Goal: Transaction & Acquisition: Purchase product/service

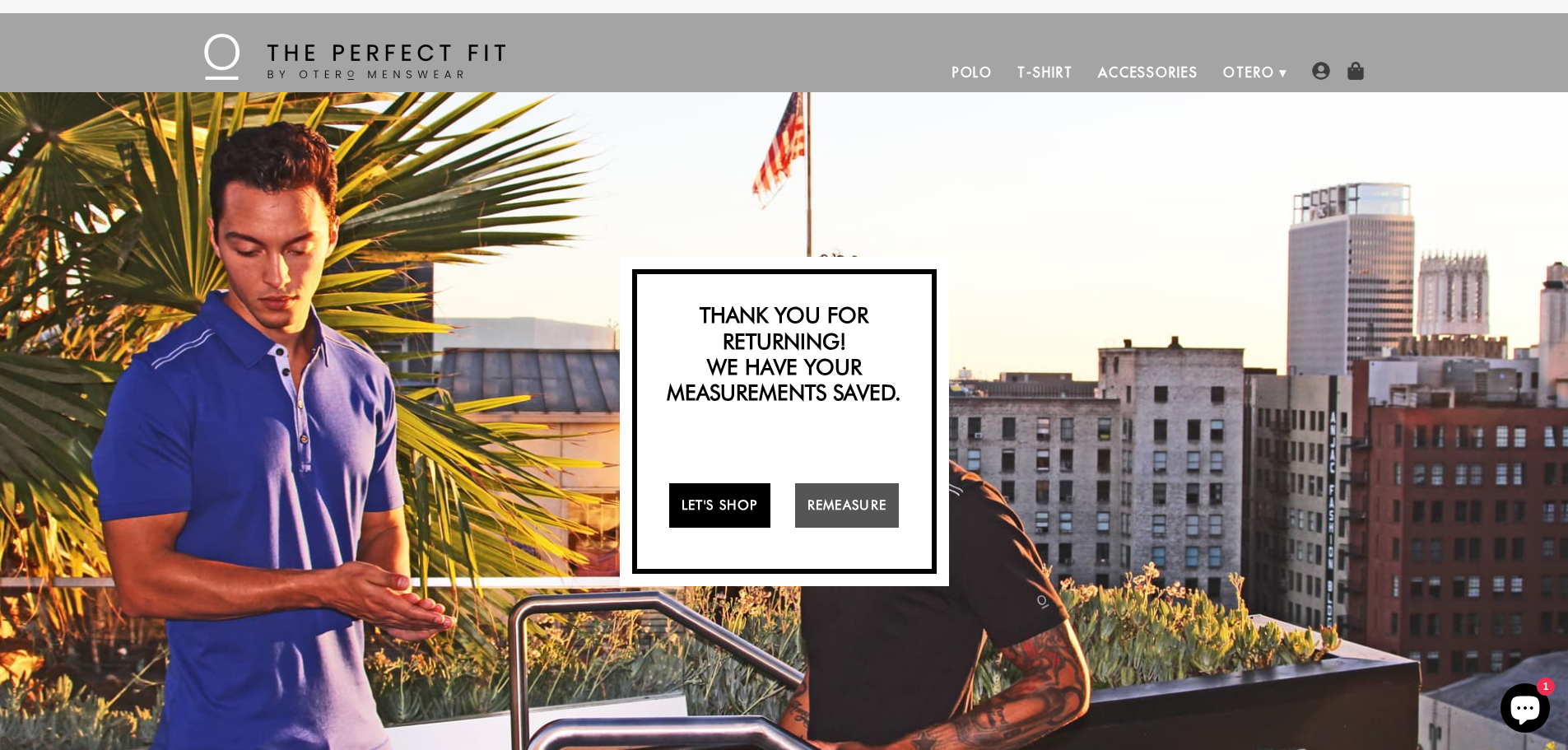
click at [694, 518] on link "Let's Shop" at bounding box center [720, 505] width 102 height 44
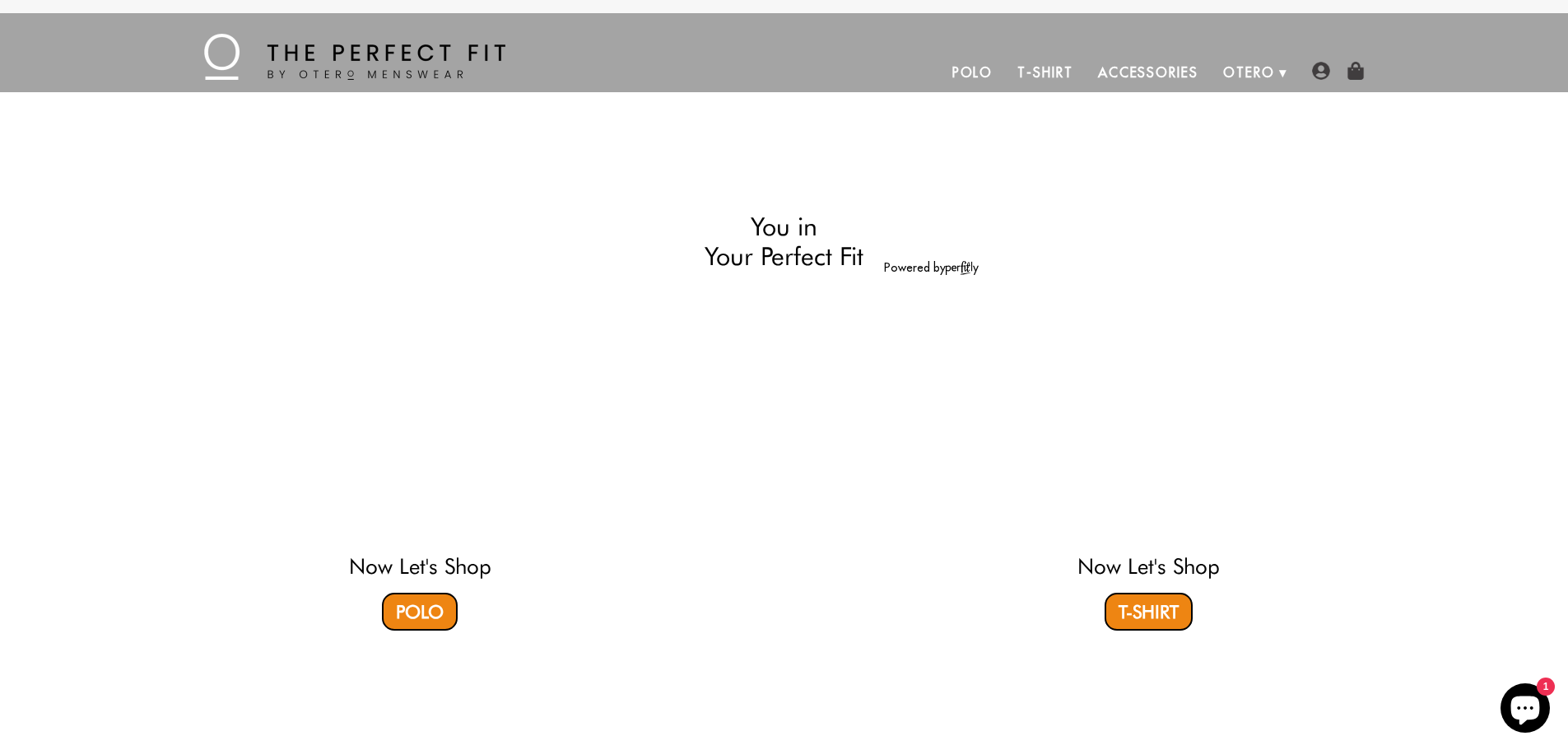
select select "M"
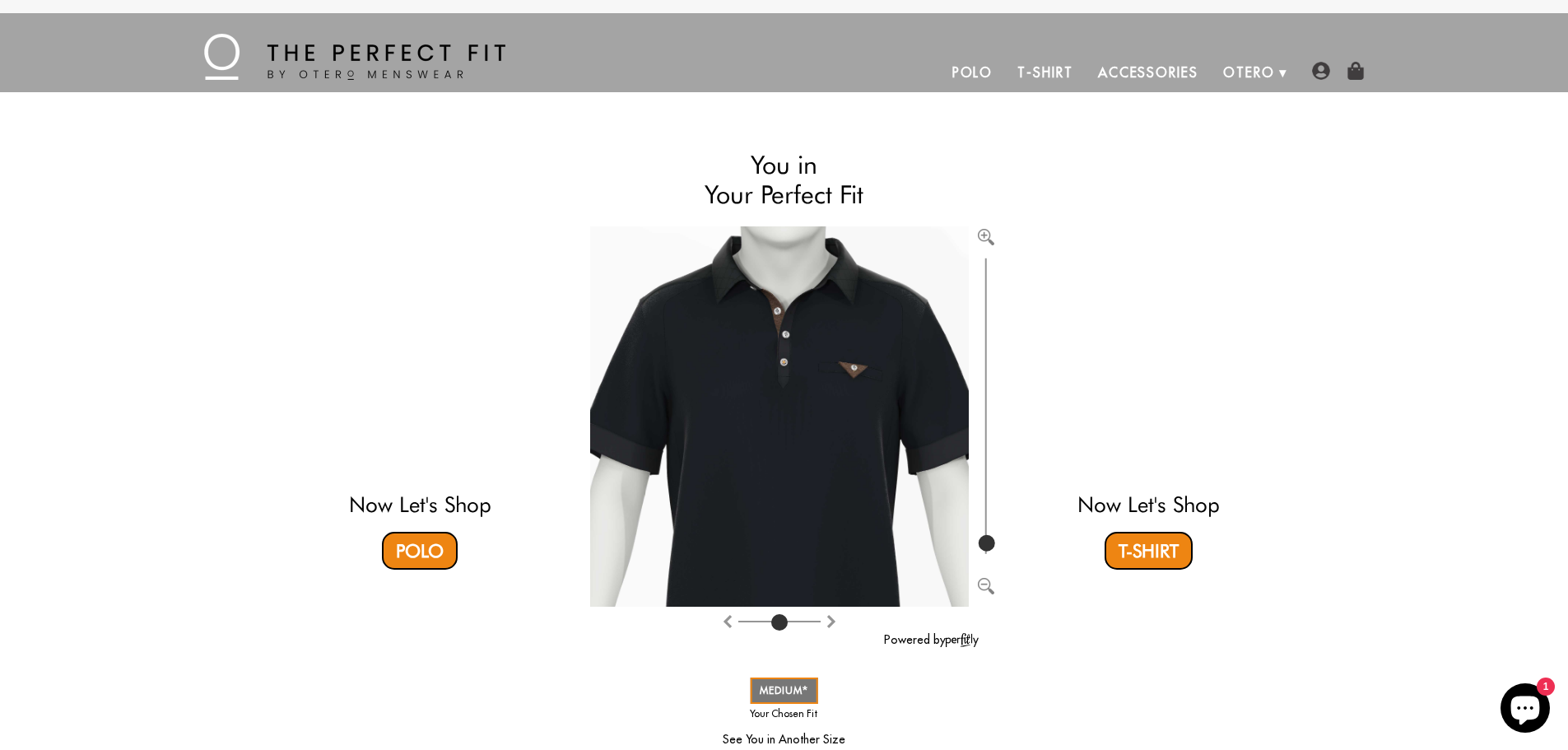
type input "100"
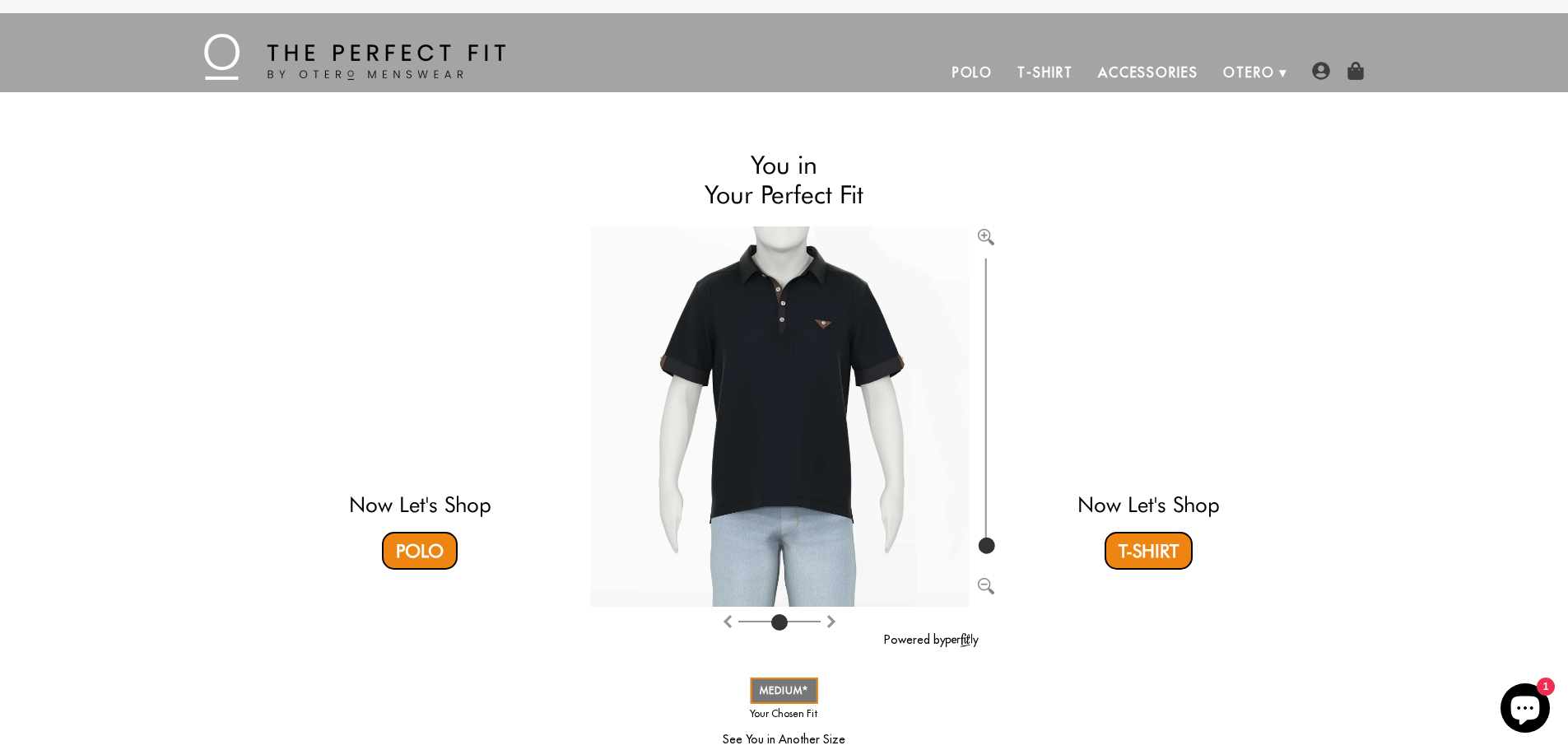
drag, startPoint x: 989, startPoint y: 547, endPoint x: 997, endPoint y: 581, distance: 34.9
click at [994, 557] on input "range" at bounding box center [985, 405] width 17 height 304
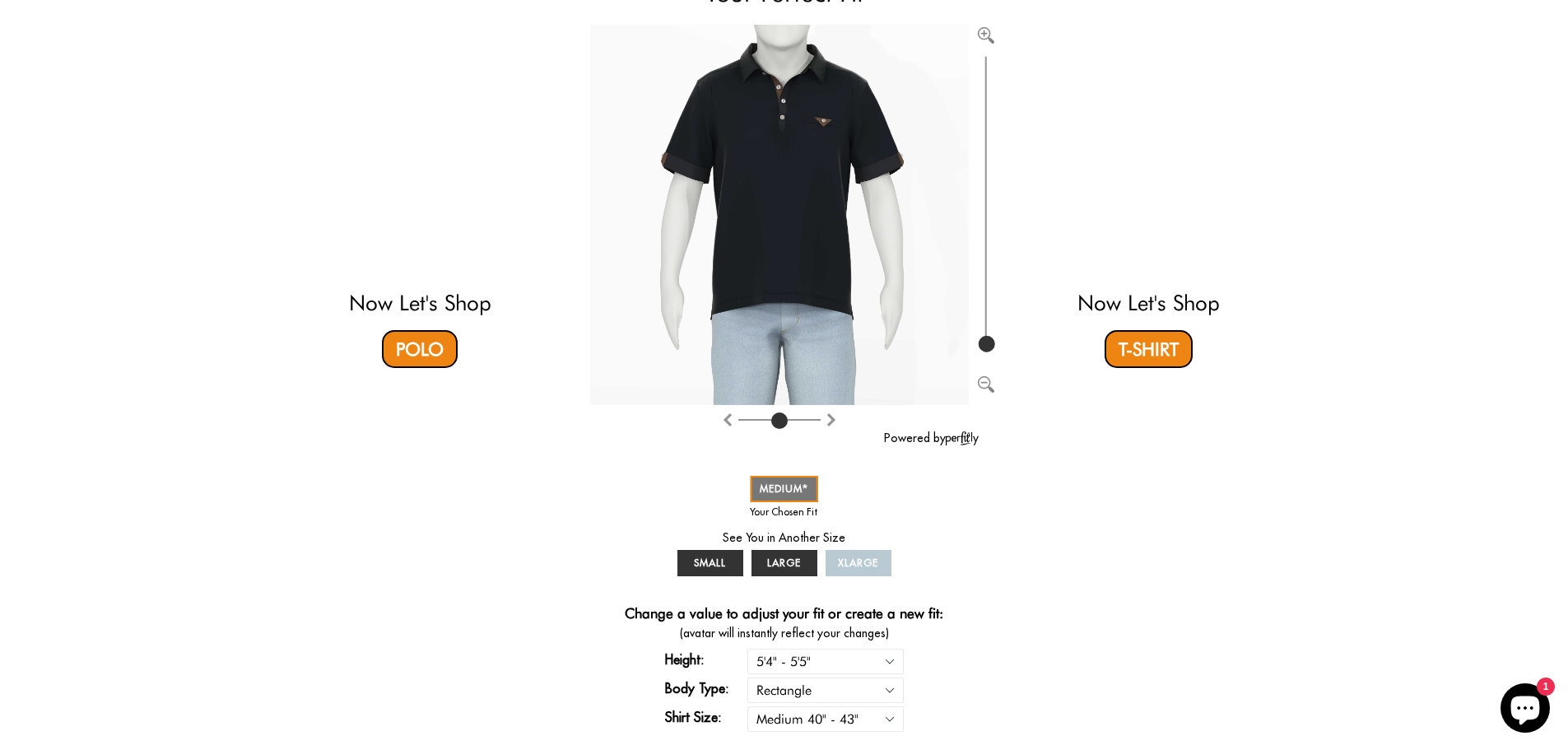
scroll to position [329, 0]
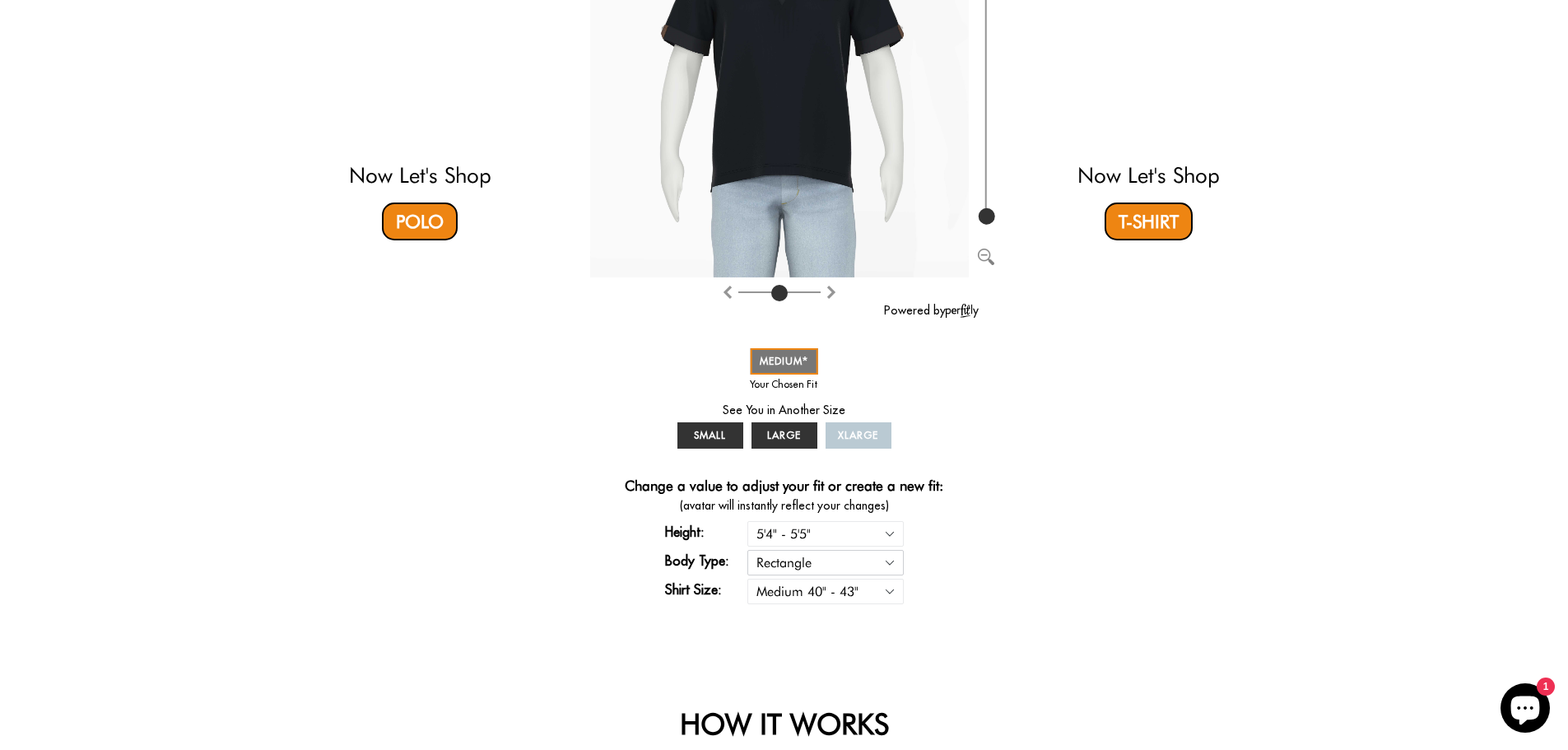
click at [817, 563] on select "Rectangle Triangle" at bounding box center [825, 562] width 156 height 26
click at [748, 550] on select "Rectangle Triangle" at bounding box center [825, 562] width 156 height 26
click at [823, 595] on select "Small 36" - 39" Medium 40" - 43" Large 44" - 47" Extra Large 48" - 50"" at bounding box center [825, 591] width 156 height 26
click at [748, 579] on select "Small 36" - 39" Medium 40" - 43" Large 44" - 47" Extra Large 48" - 50"" at bounding box center [825, 591] width 156 height 26
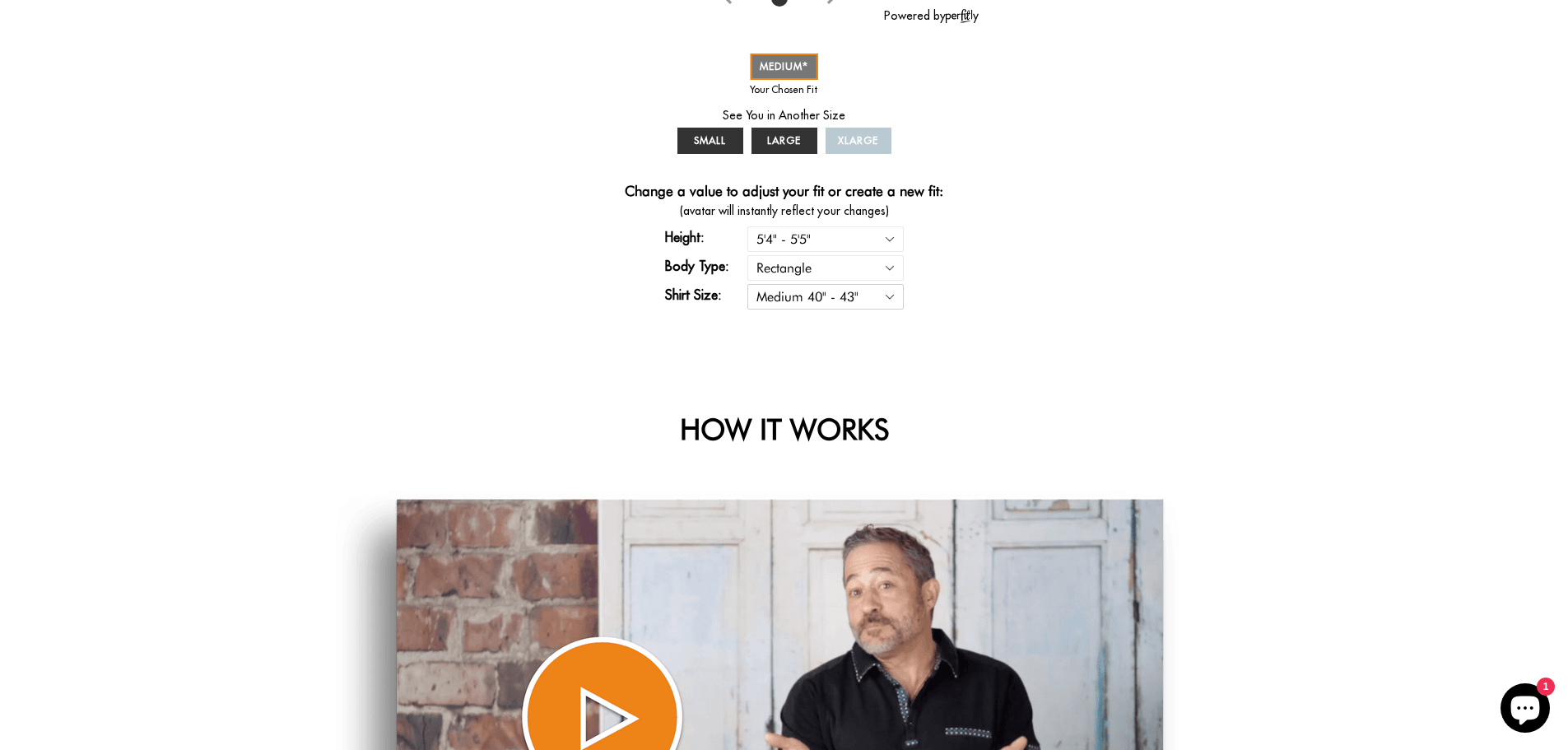
scroll to position [356, 0]
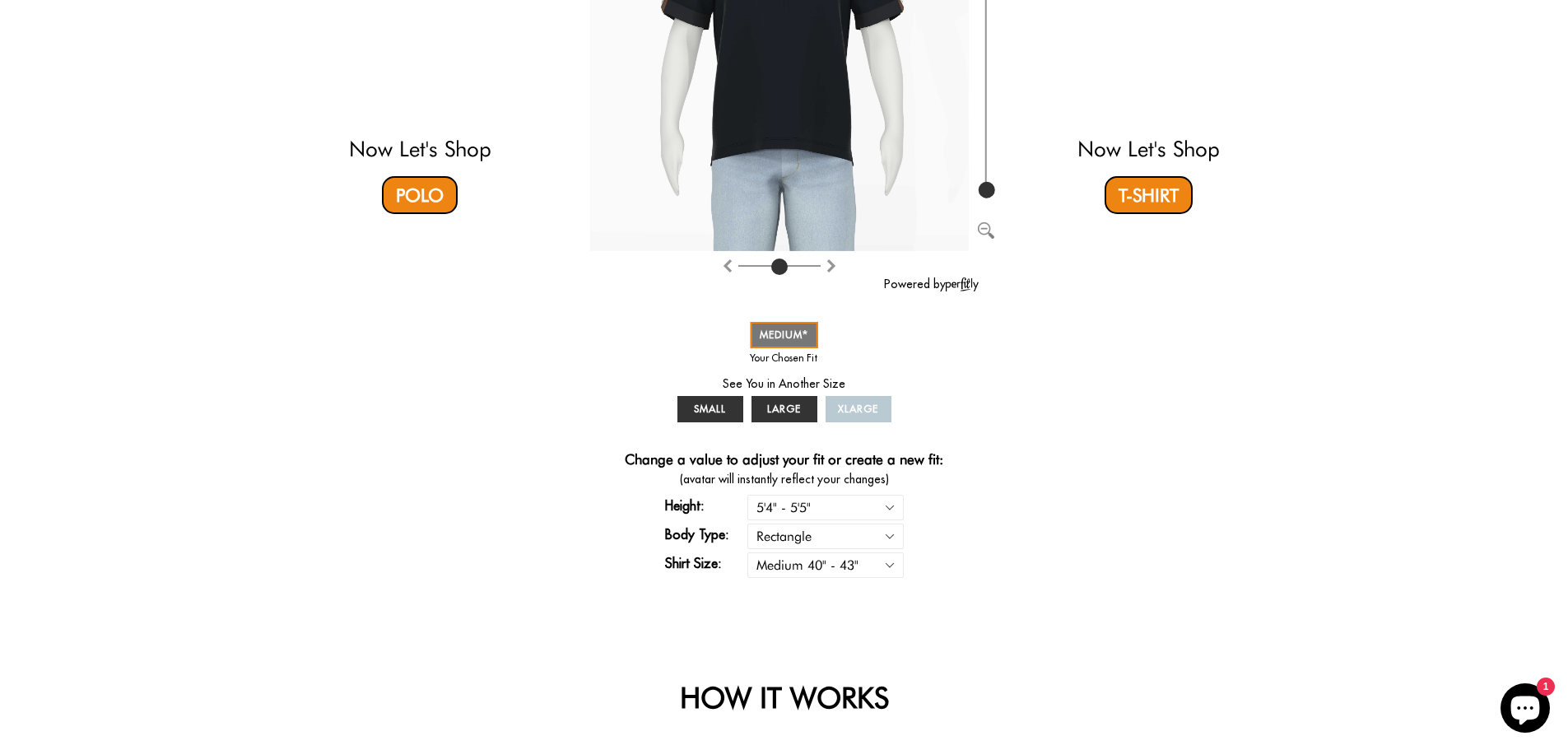
click at [1285, 399] on div "Strut-Worthy Confidence Must be 5'10" and under to enter this site I Am I'm Not…" at bounding box center [784, 185] width 1568 height 897
click at [803, 507] on select "5'4" - 5'5" 5'5" - 5'6" 5'6" - 5'7" 5'7" - 5'8" 5'8" - 5'9" 5'9" - 5'10"" at bounding box center [825, 506] width 156 height 26
click at [1027, 518] on div "Now Let's Shop Polo You in Your Perfect Fit Powered by SMALL MEDIUM LARGE XLARG…" at bounding box center [784, 185] width 971 height 815
click at [848, 535] on select "Rectangle Triangle" at bounding box center [825, 536] width 156 height 26
select select "triangle"
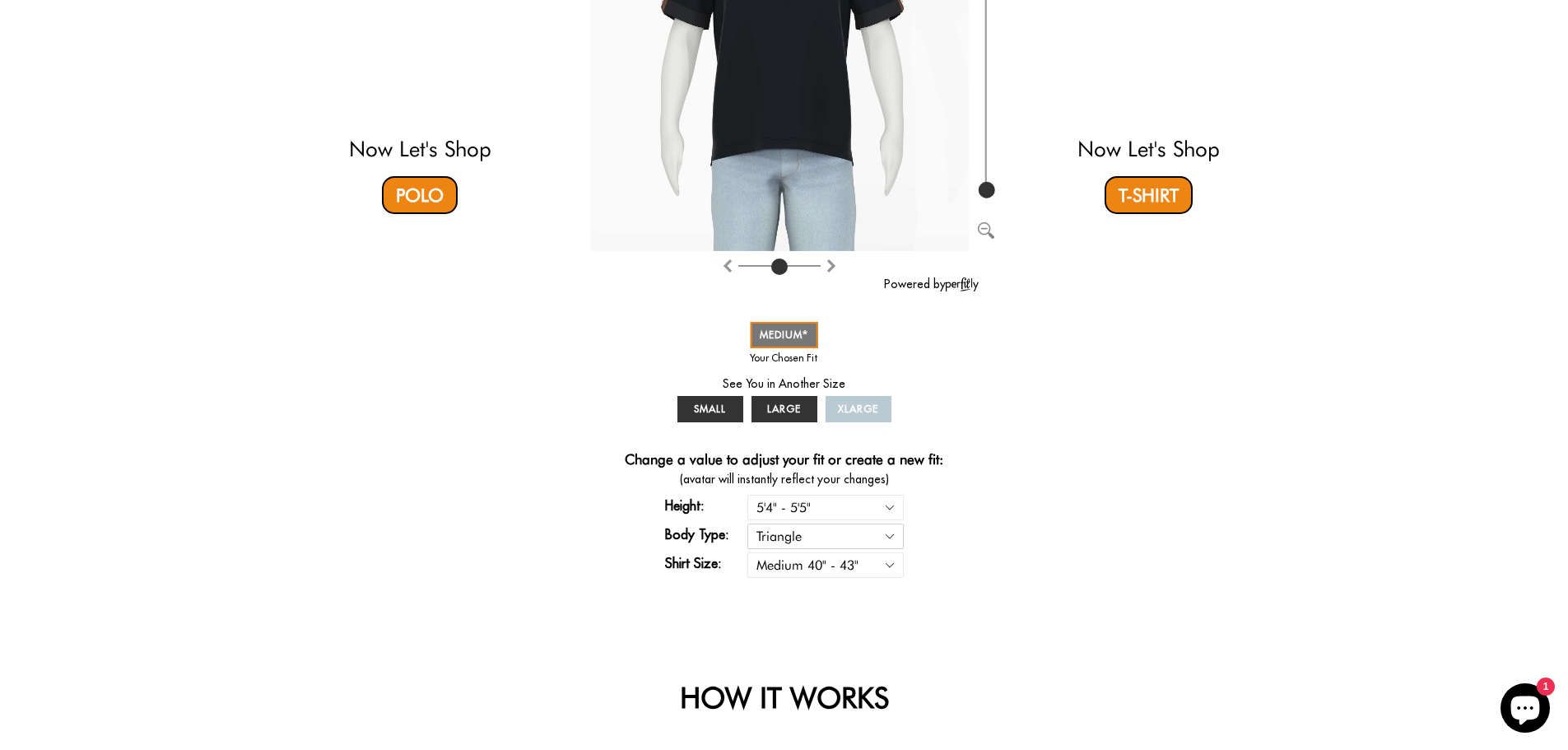
click at [748, 523] on select "Rectangle Triangle" at bounding box center [825, 536] width 156 height 26
click at [844, 535] on select "Rectangle Triangle" at bounding box center [825, 536] width 156 height 26
select select "triangle"
select select "M"
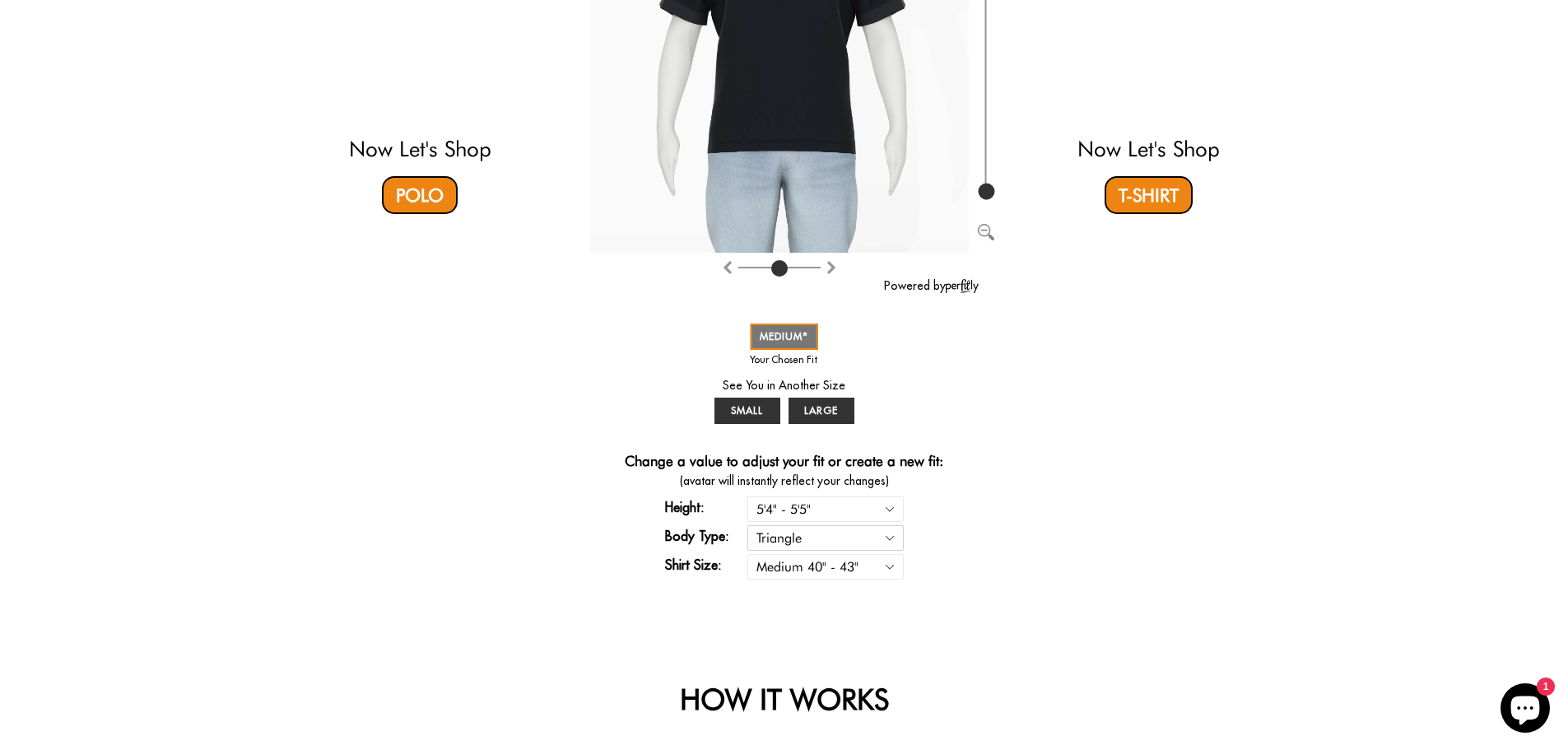
click at [835, 531] on select "Rectangle Triangle" at bounding box center [825, 537] width 156 height 26
select select "rectangle"
click at [748, 525] on select "Rectangle Triangle" at bounding box center [825, 537] width 156 height 26
select select "M"
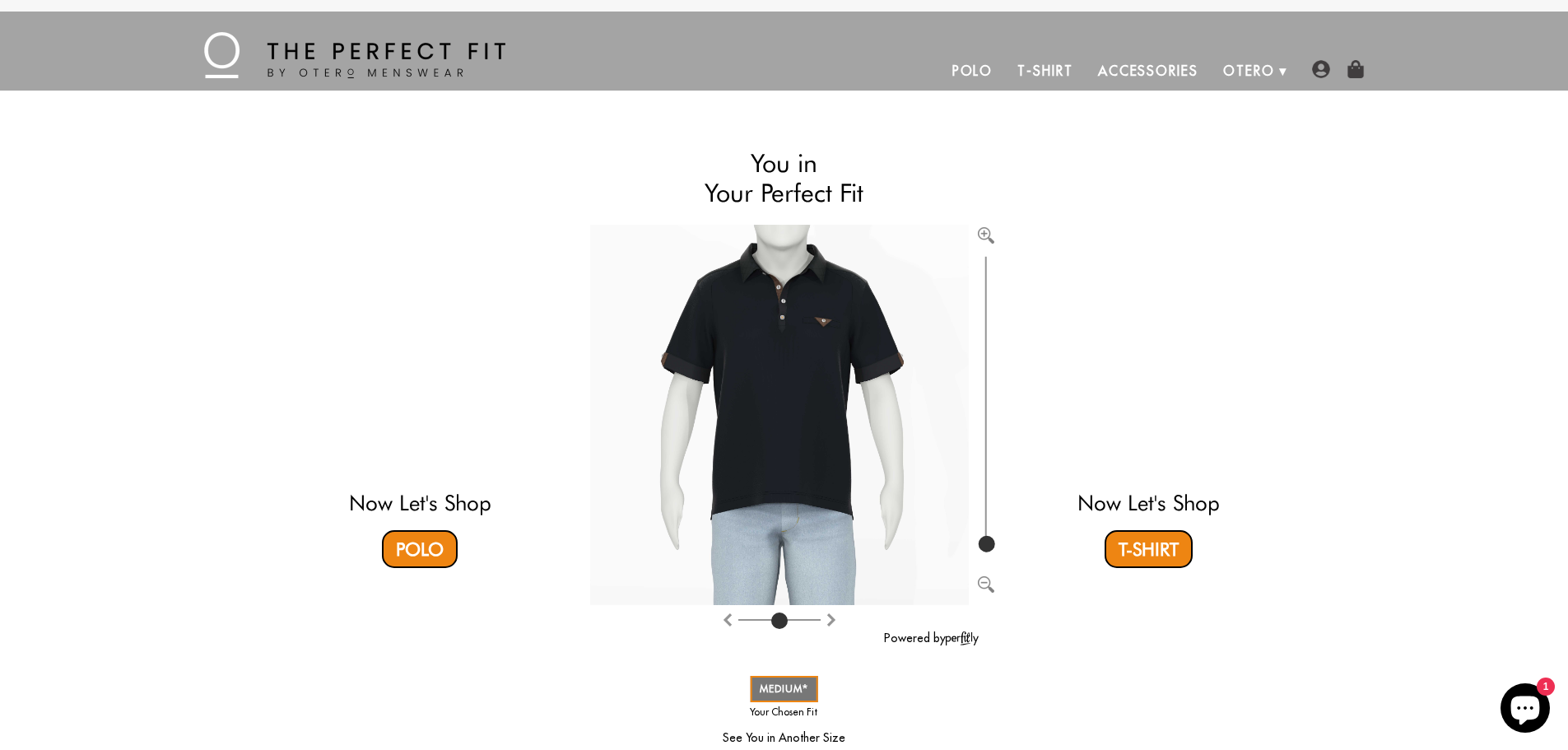
scroll to position [0, 0]
click at [1052, 70] on link "T-Shirt" at bounding box center [1045, 72] width 79 height 40
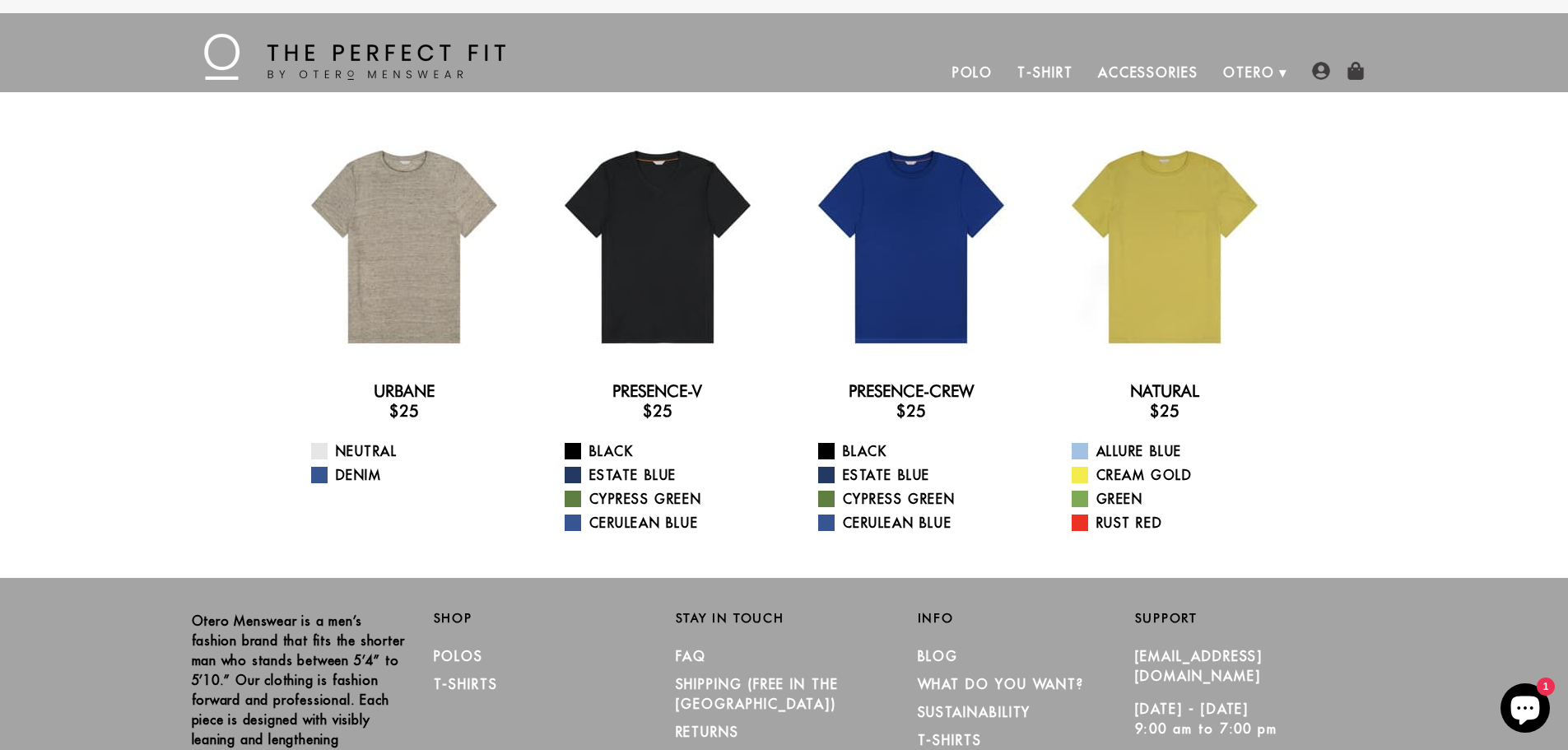
click at [977, 69] on link "Polo" at bounding box center [973, 72] width 66 height 40
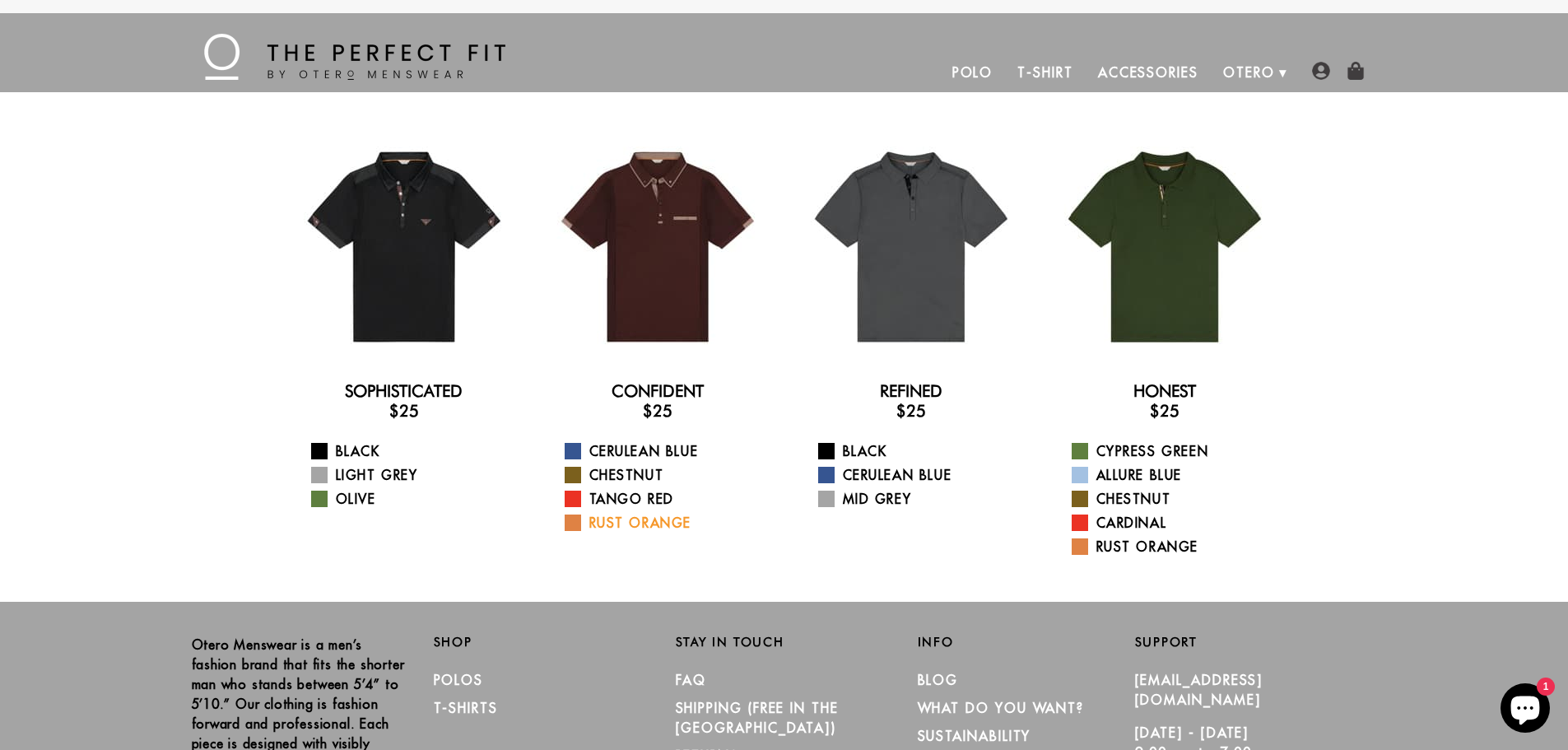
click at [609, 523] on link "Rust Orange" at bounding box center [668, 522] width 207 height 19
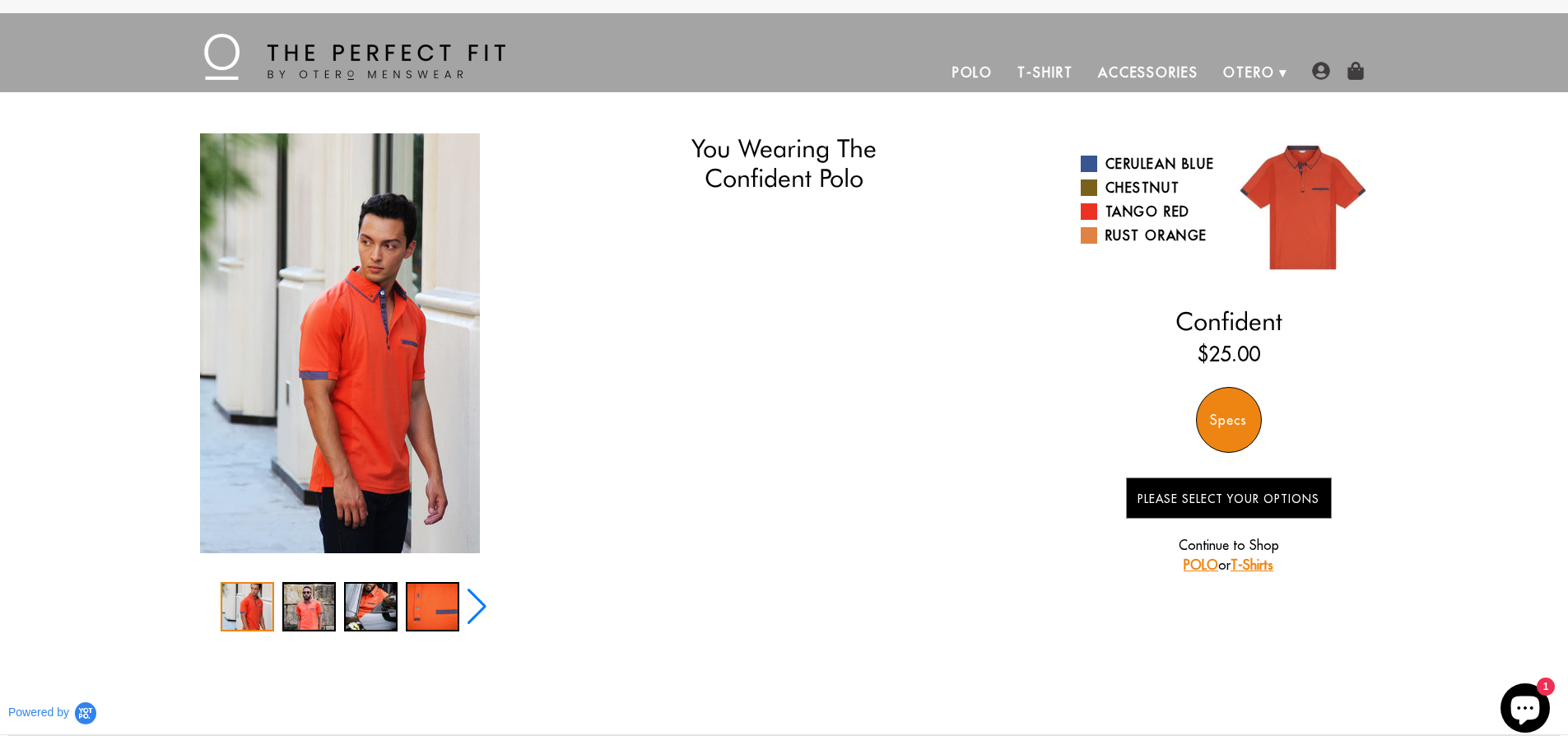
select select "M"
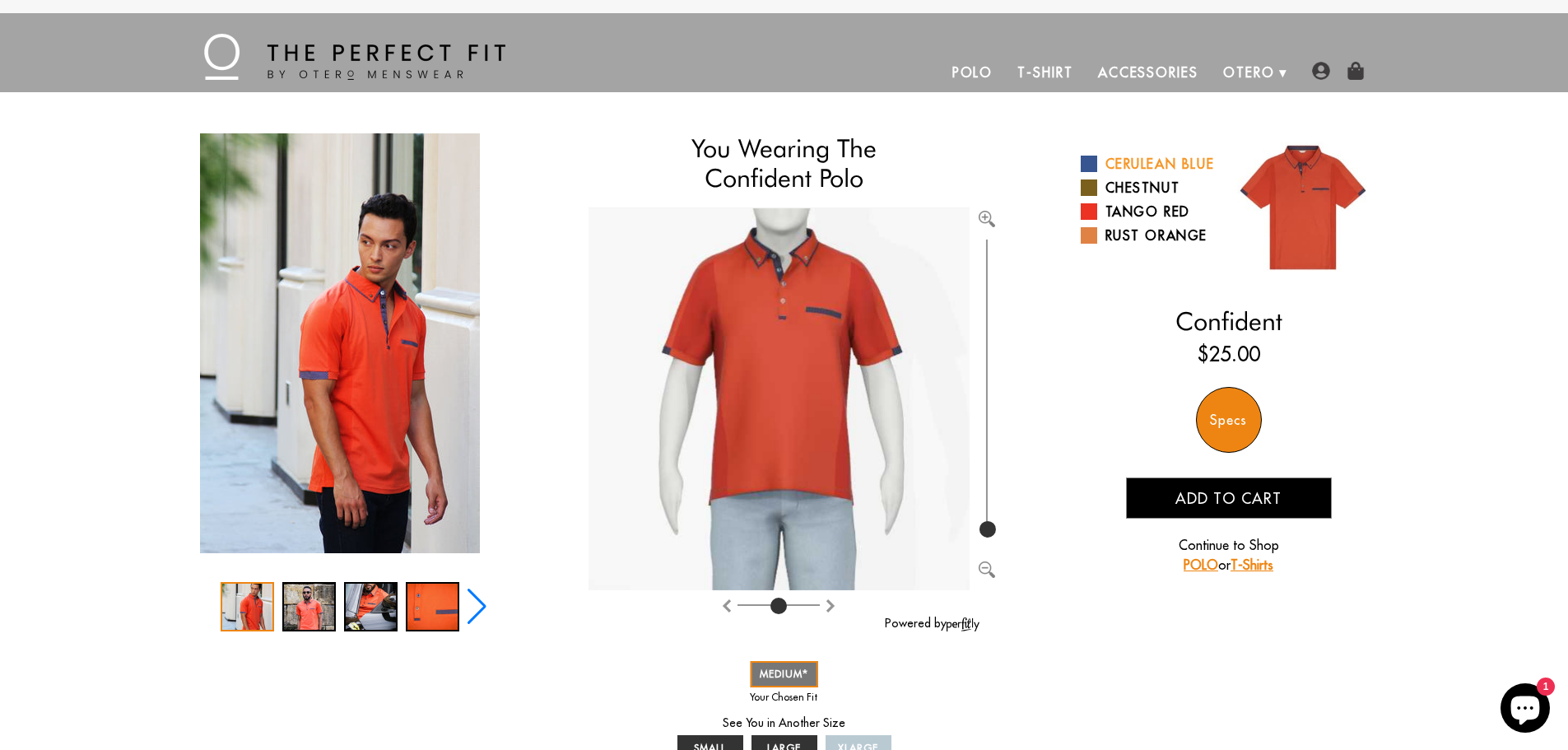
click at [1122, 164] on link "Cerulean Blue" at bounding box center [1149, 163] width 136 height 19
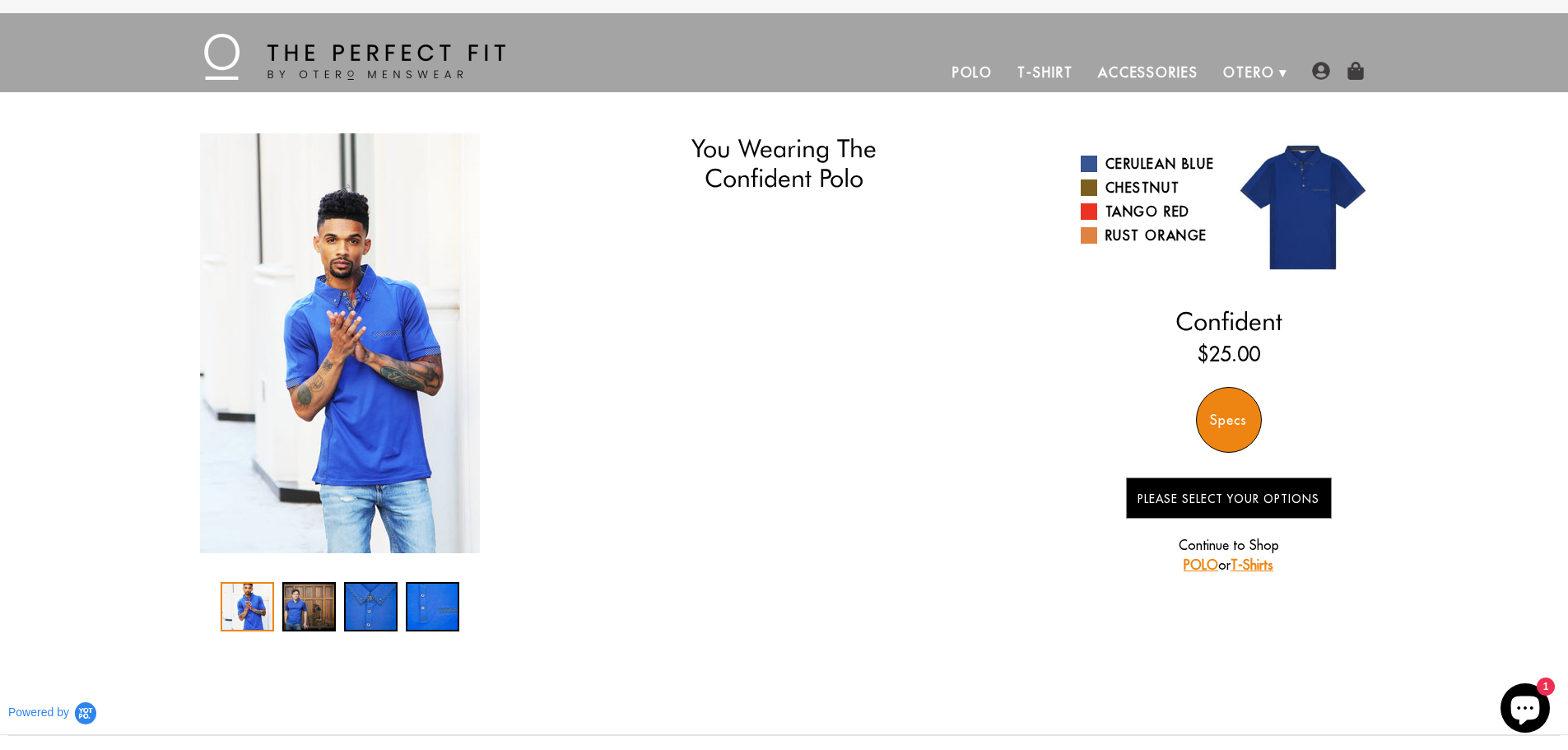
select select "M"
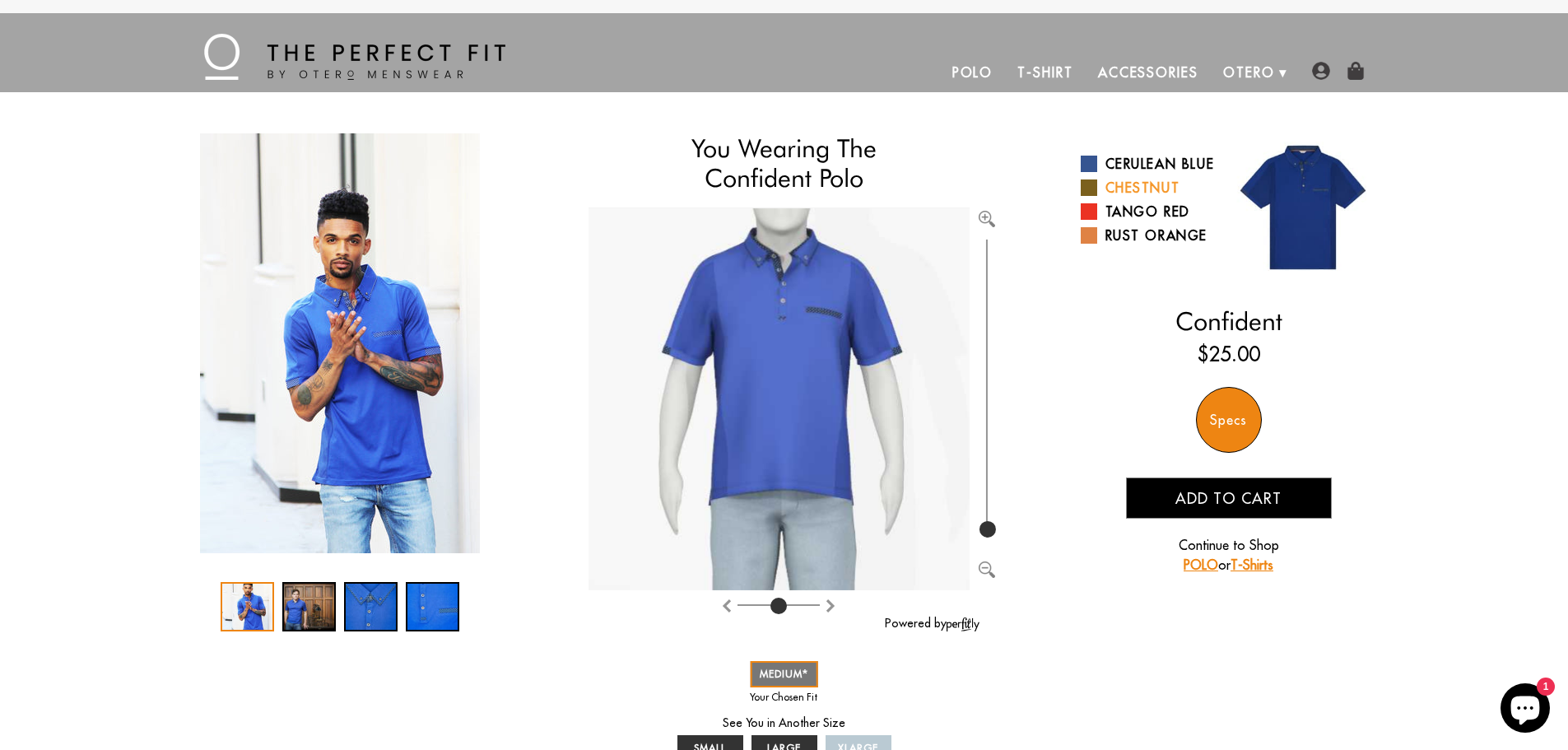
click at [1127, 198] on link "Chestnut" at bounding box center [1149, 187] width 136 height 19
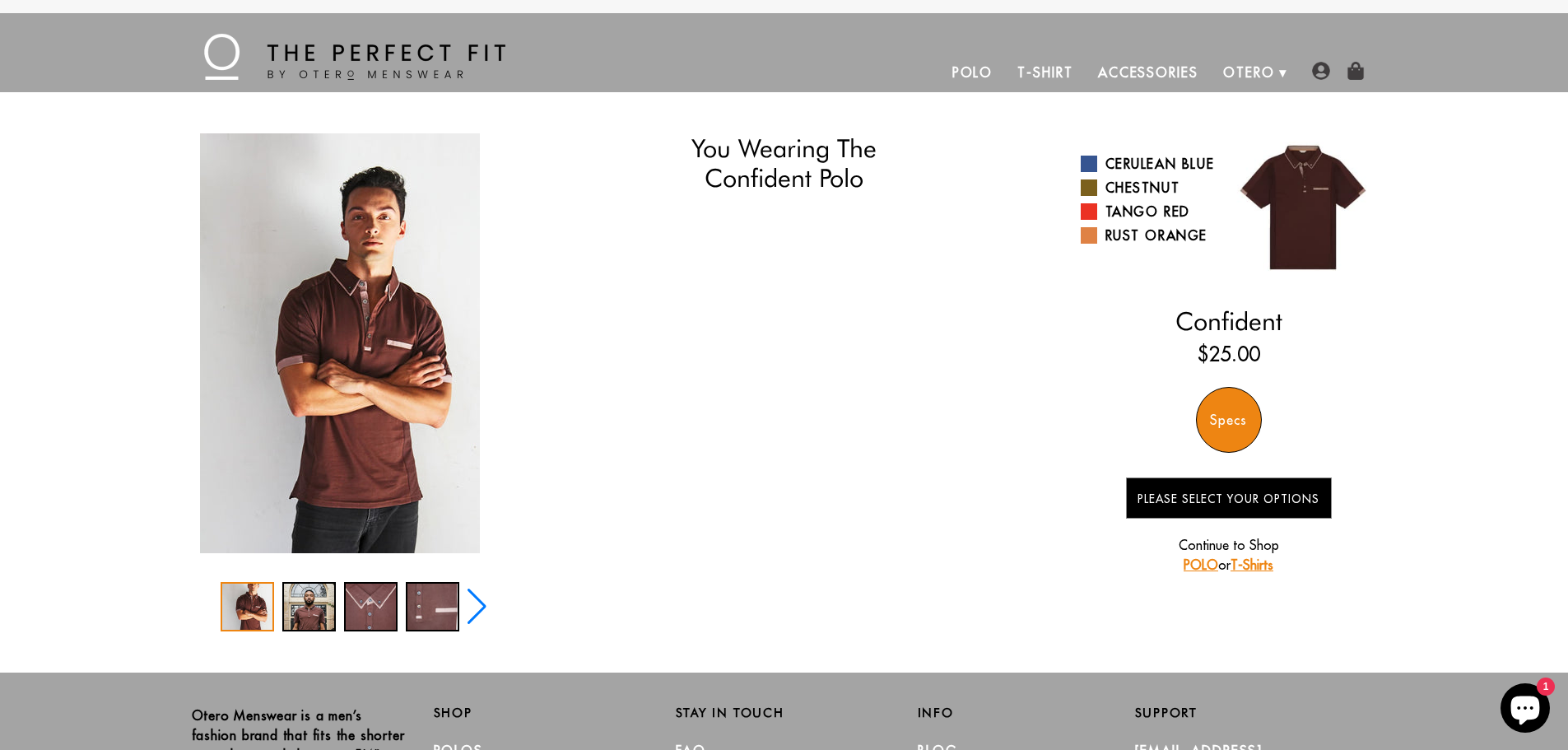
select select "M"
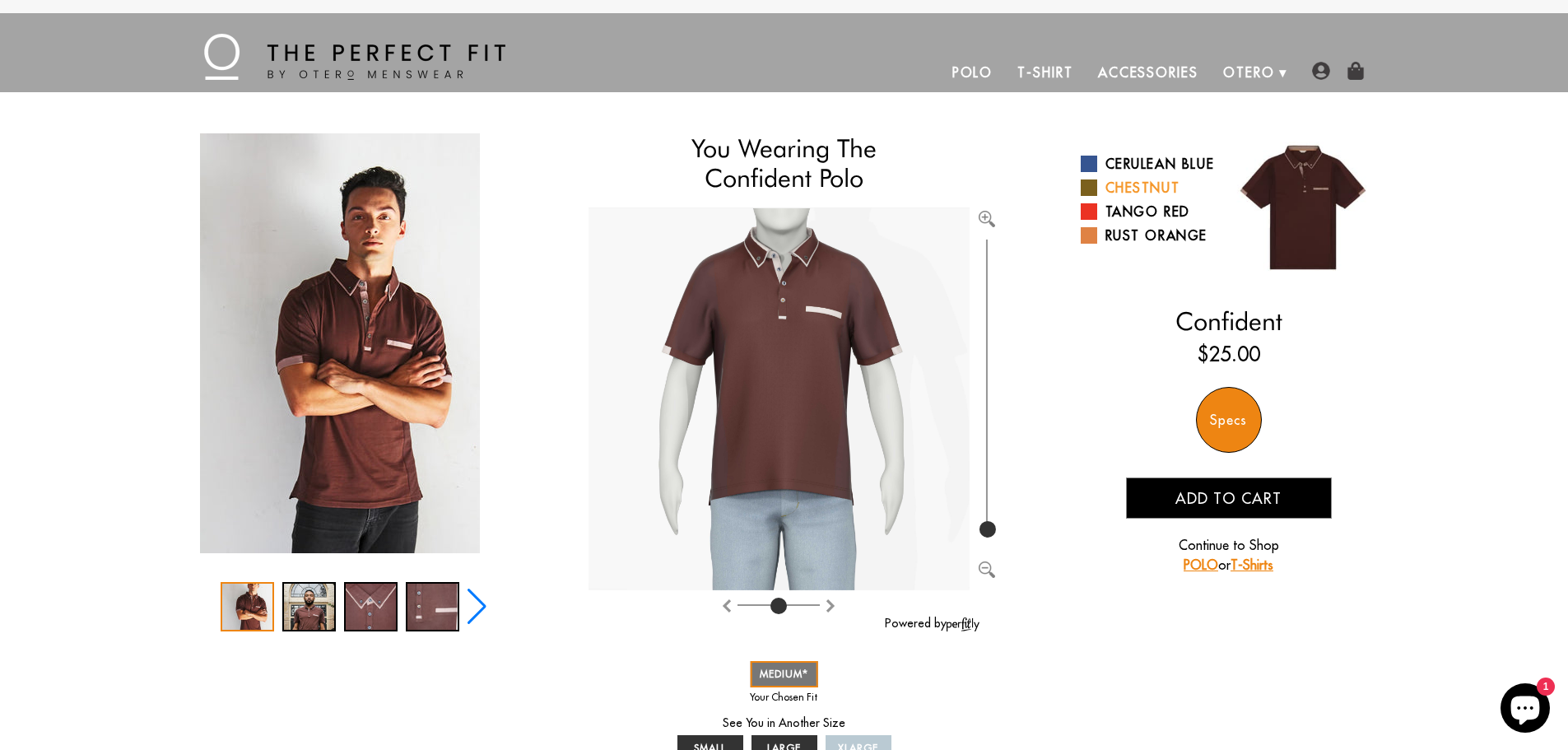
click at [1143, 198] on link "Chestnut" at bounding box center [1149, 187] width 136 height 19
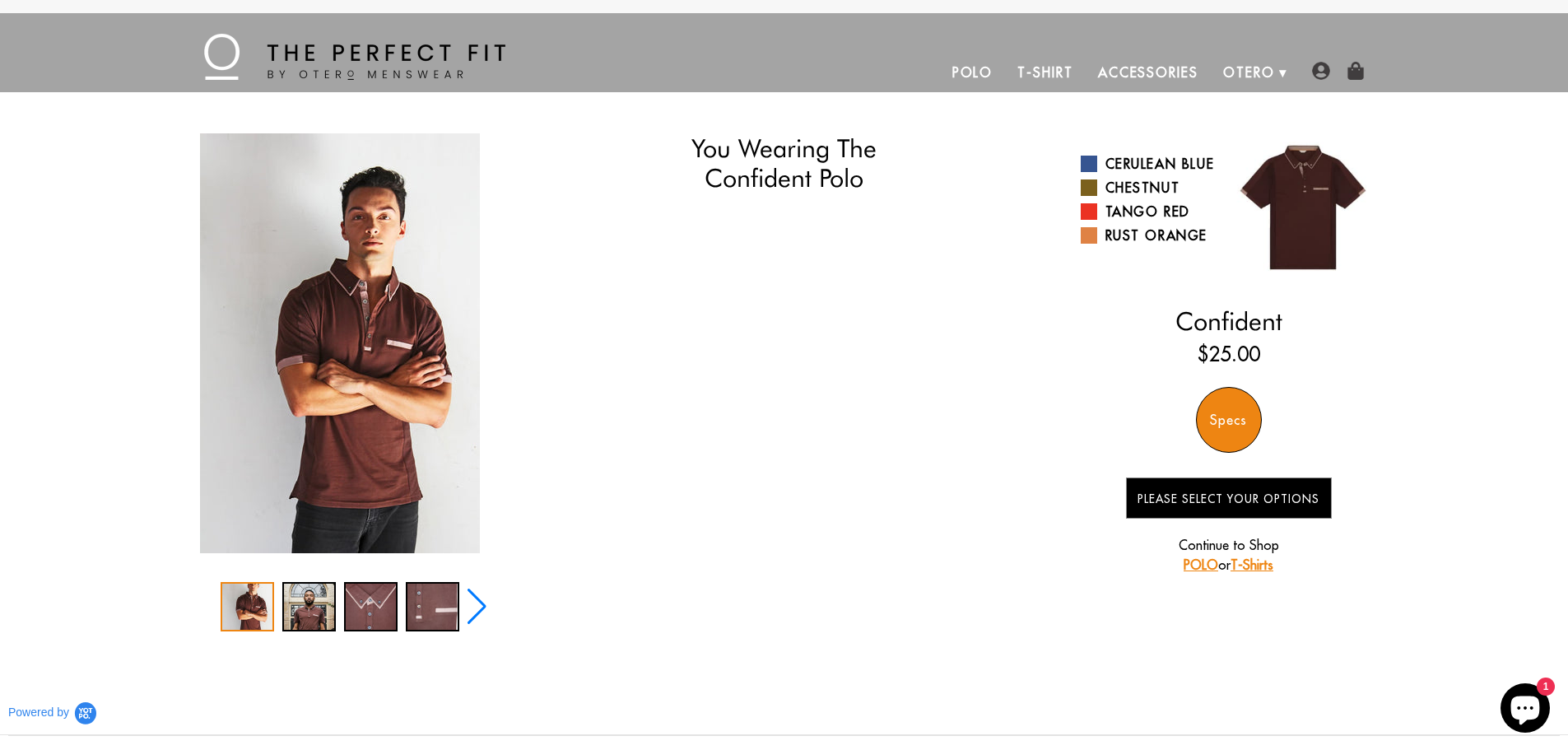
select select "M"
